Goal: Find specific page/section: Find specific page/section

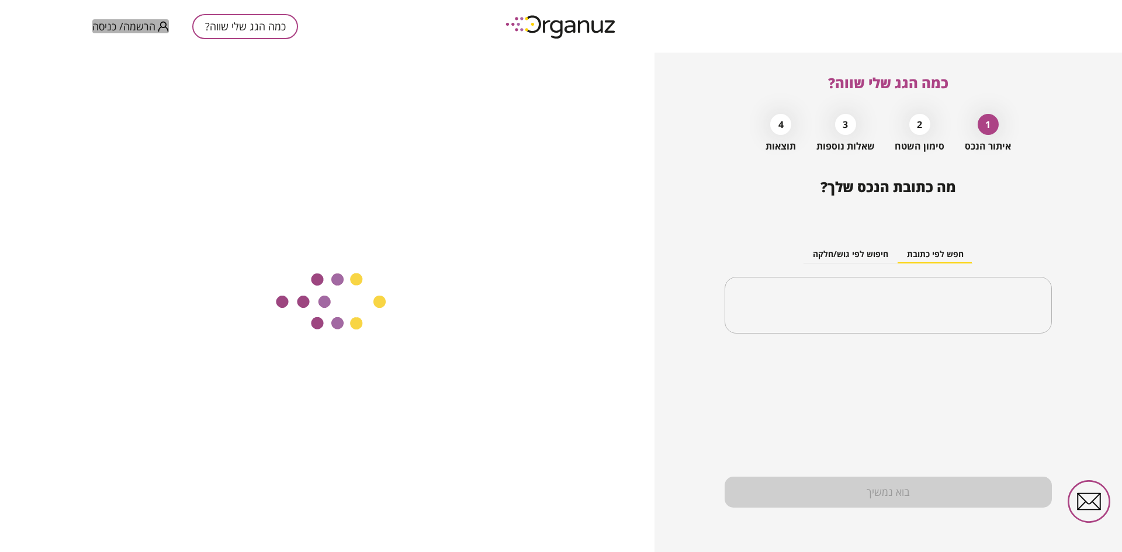
click at [133, 23] on span "הרשמה/ כניסה" at bounding box center [123, 26] width 63 height 12
